Goal: Register for event/course

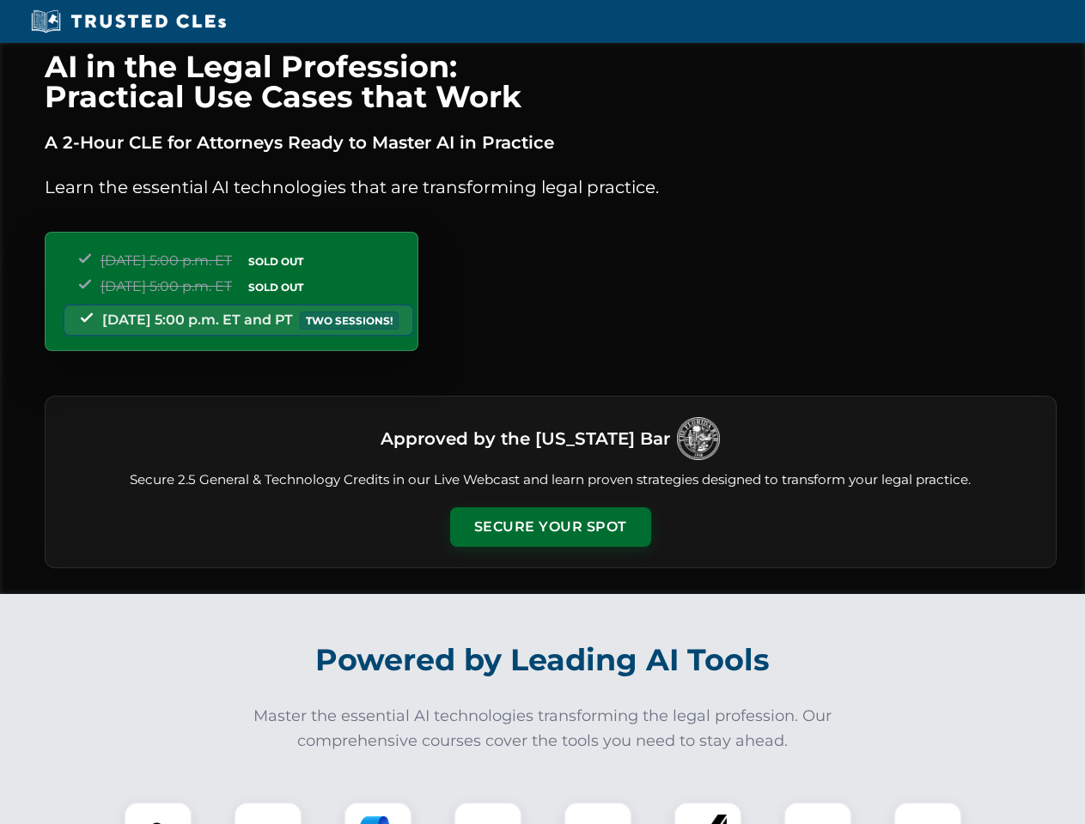
click at [550, 527] on button "Secure Your Spot" at bounding box center [550, 528] width 201 height 40
click at [158, 813] on img at bounding box center [158, 837] width 50 height 50
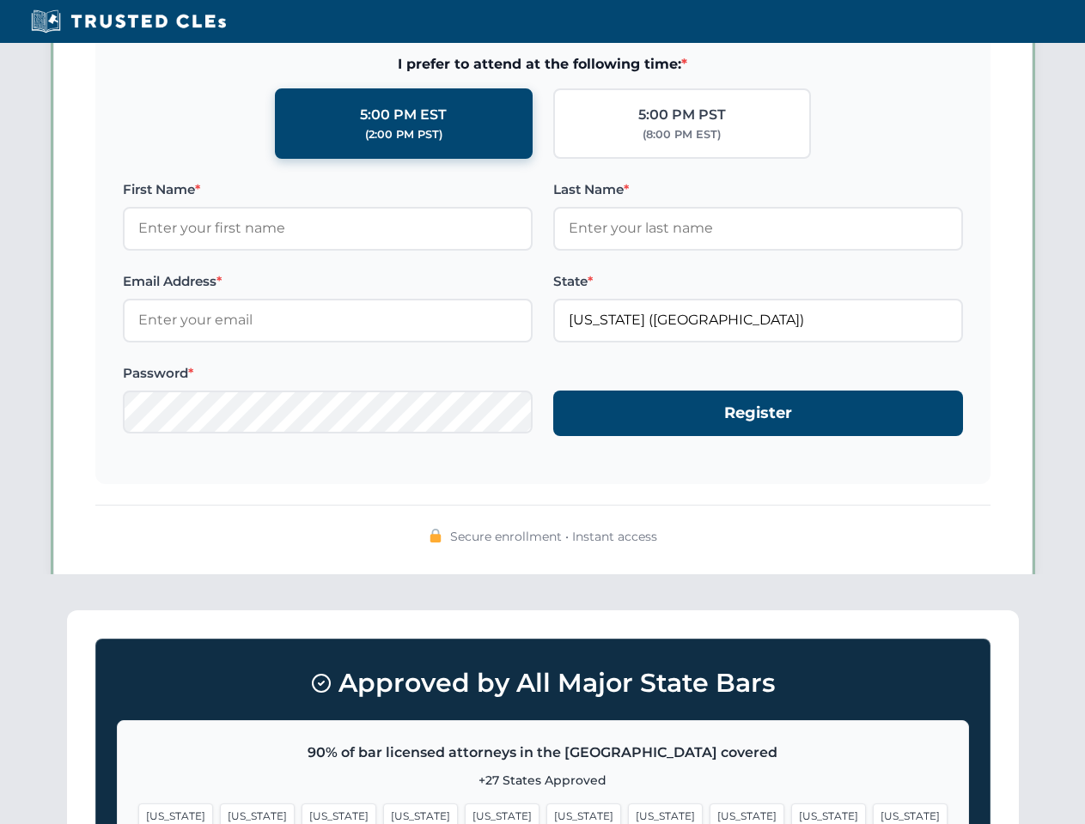
click at [488, 813] on div "Approved by All Major State Bars 90% of bar licensed attorneys in the US covere…" at bounding box center [542, 788] width 951 height 354
click at [628, 813] on span "[US_STATE]" at bounding box center [665, 816] width 75 height 25
click at [791, 813] on span "[US_STATE]" at bounding box center [828, 816] width 75 height 25
